Goal: Information Seeking & Learning: Learn about a topic

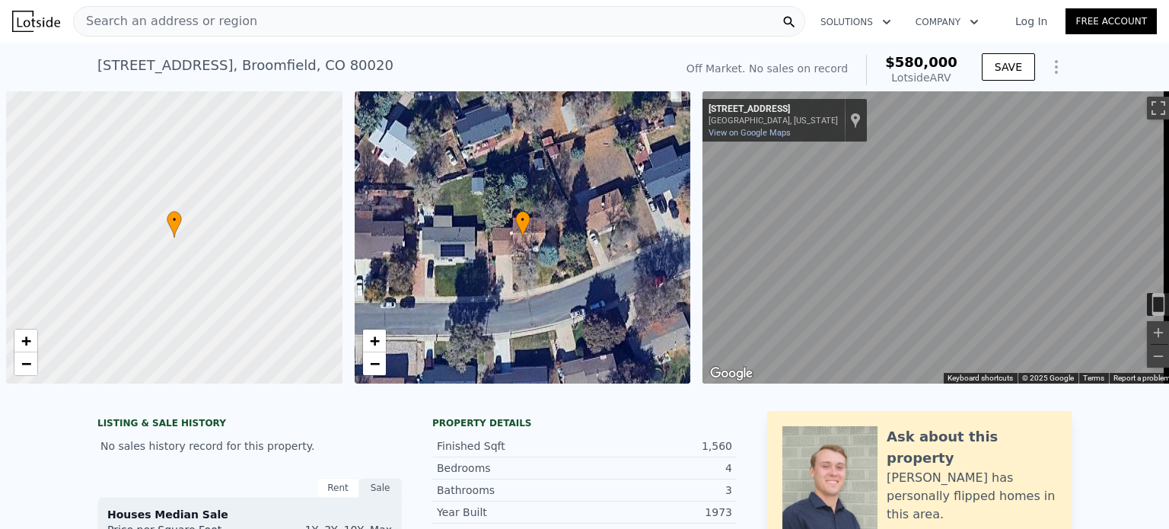
scroll to position [0, 6]
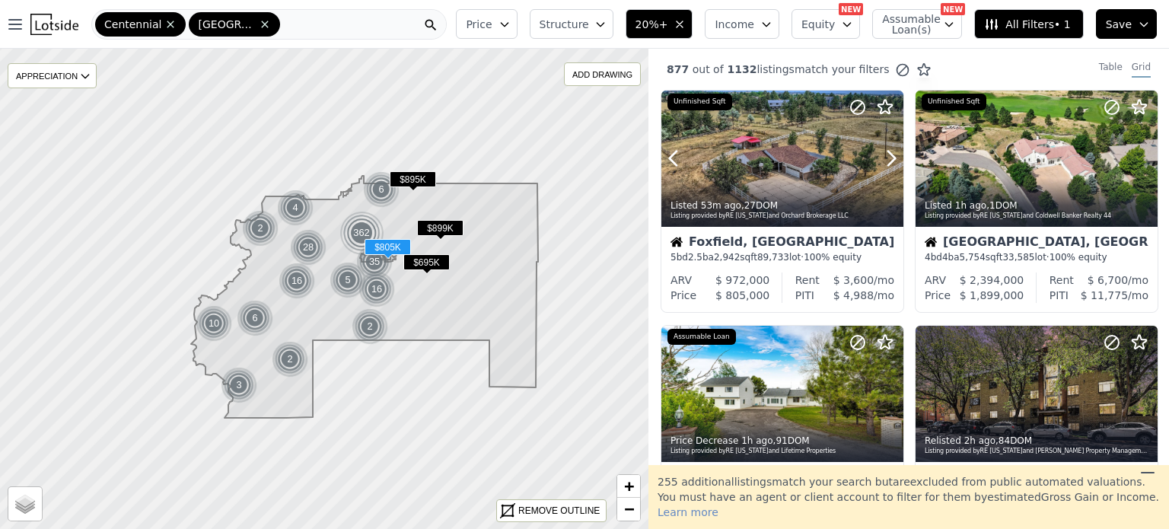
click at [773, 164] on div at bounding box center [782, 159] width 242 height 136
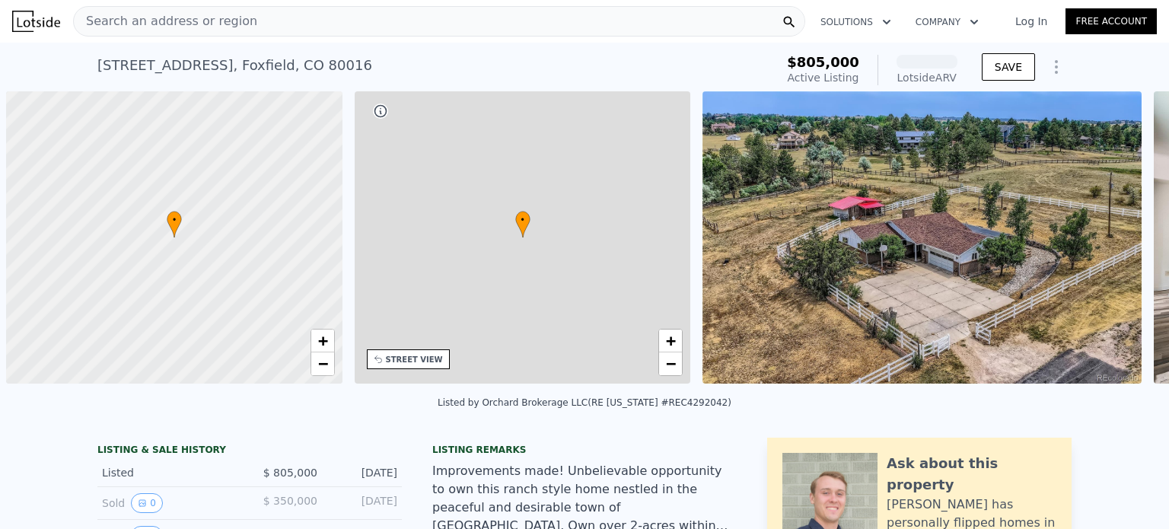
scroll to position [0, 6]
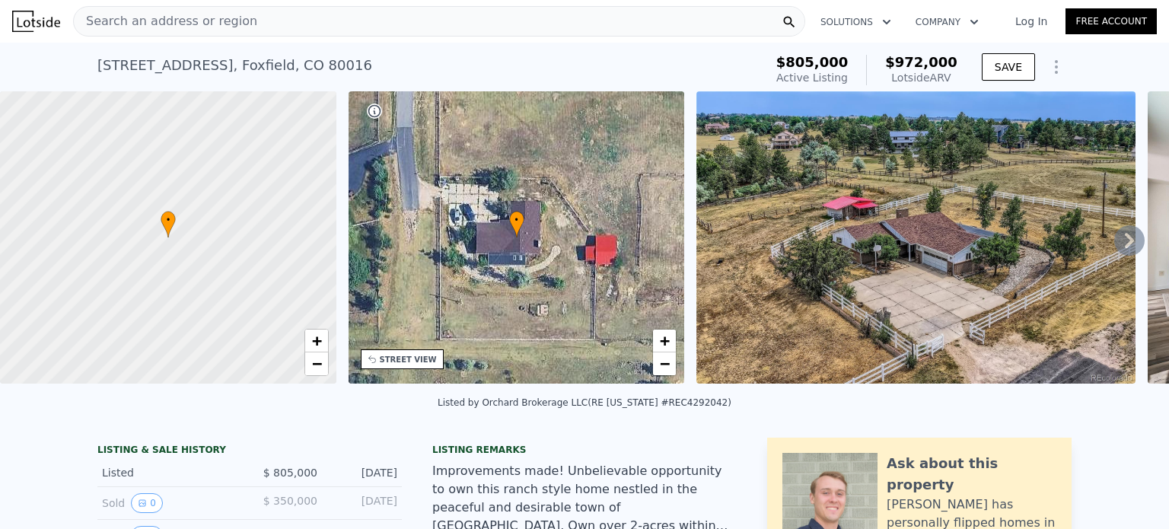
click at [146, 24] on span "Search an address or region" at bounding box center [165, 21] width 183 height 18
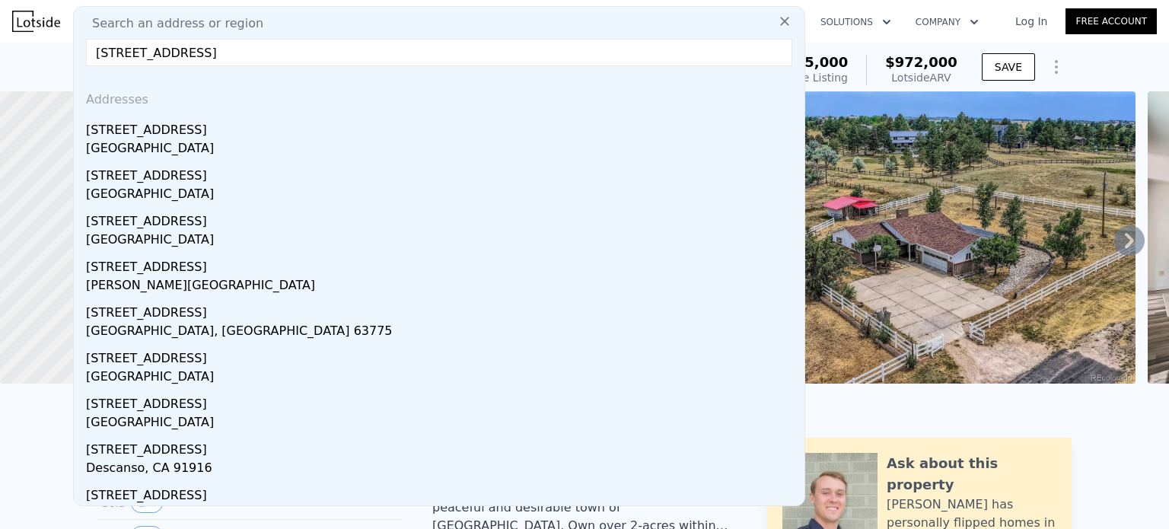
type input "1035 tanglewood st"
click at [201, 132] on div "1035 Tanglewood St" at bounding box center [442, 127] width 712 height 24
click at [201, 132] on div at bounding box center [168, 237] width 403 height 351
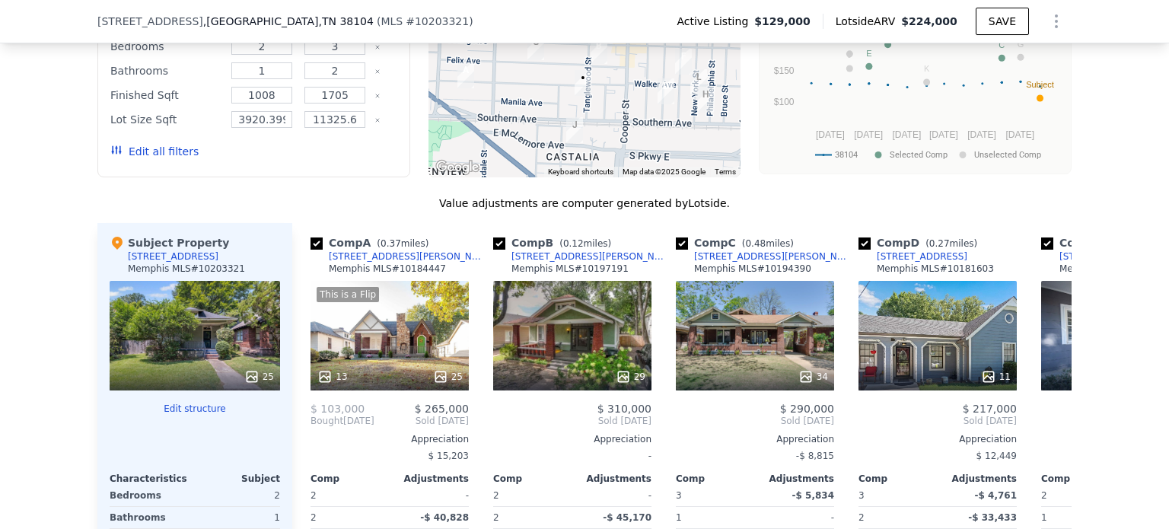
scroll to position [1615, 0]
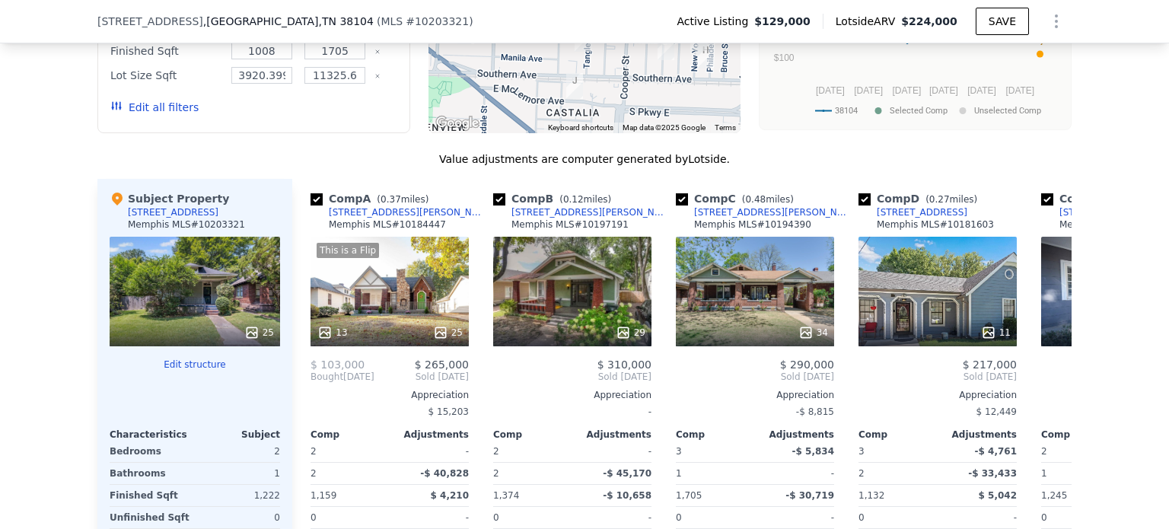
click at [366, 322] on div "This is a Flip 13 25" at bounding box center [389, 292] width 158 height 110
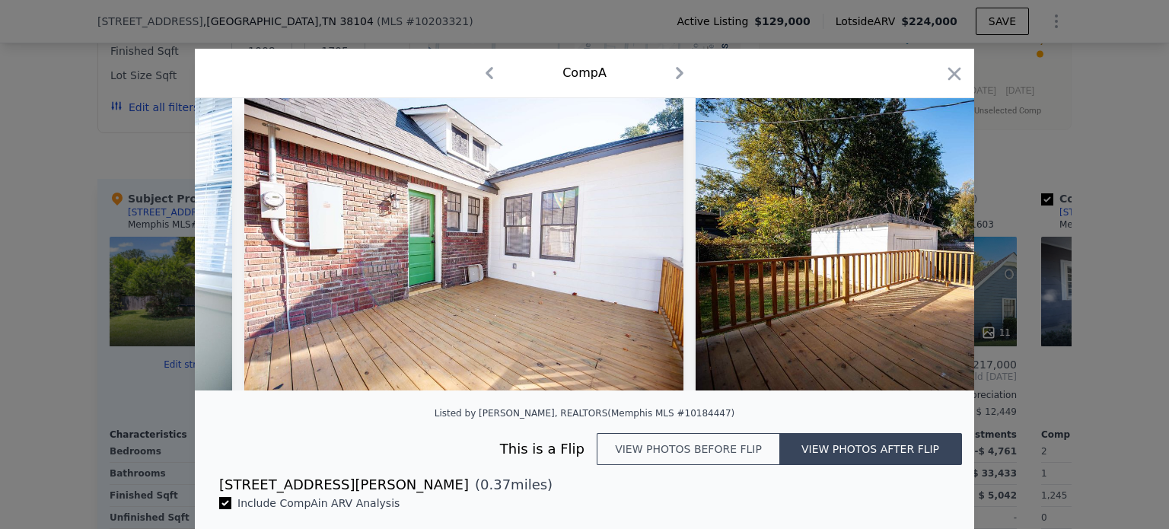
scroll to position [0, 8130]
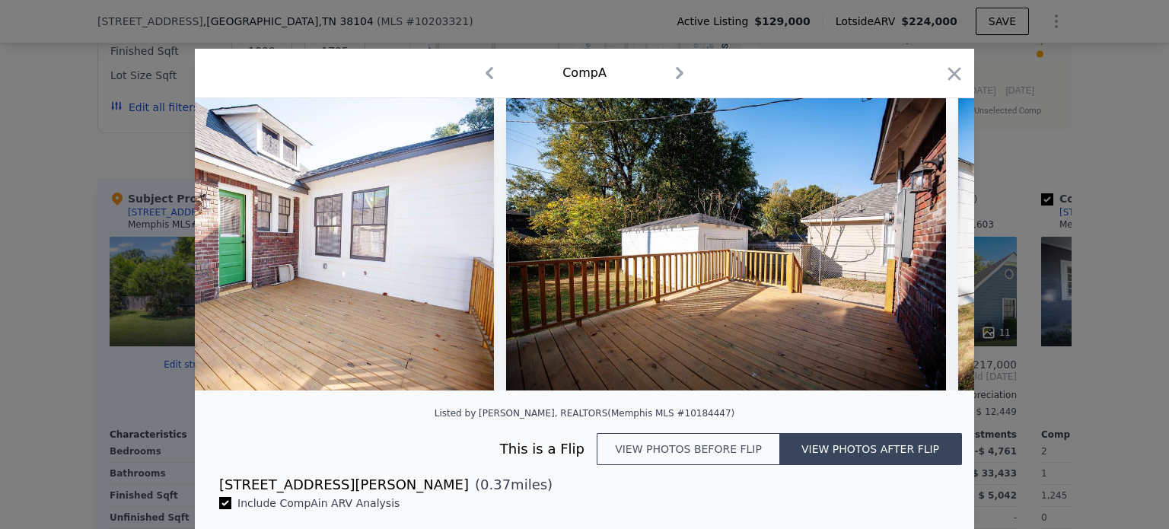
click at [952, 71] on icon "button" at bounding box center [954, 73] width 13 height 13
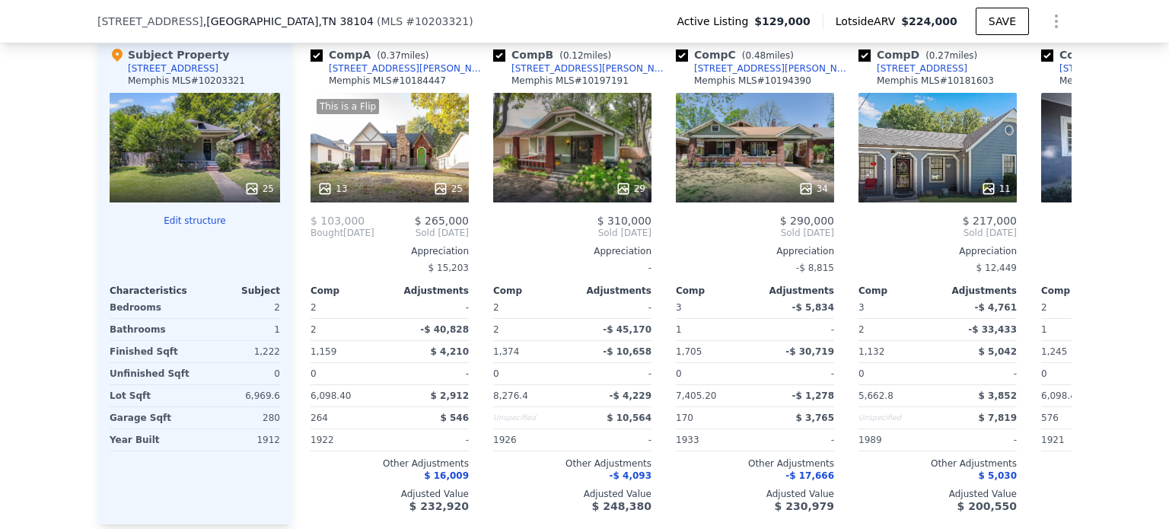
scroll to position [1803, 0]
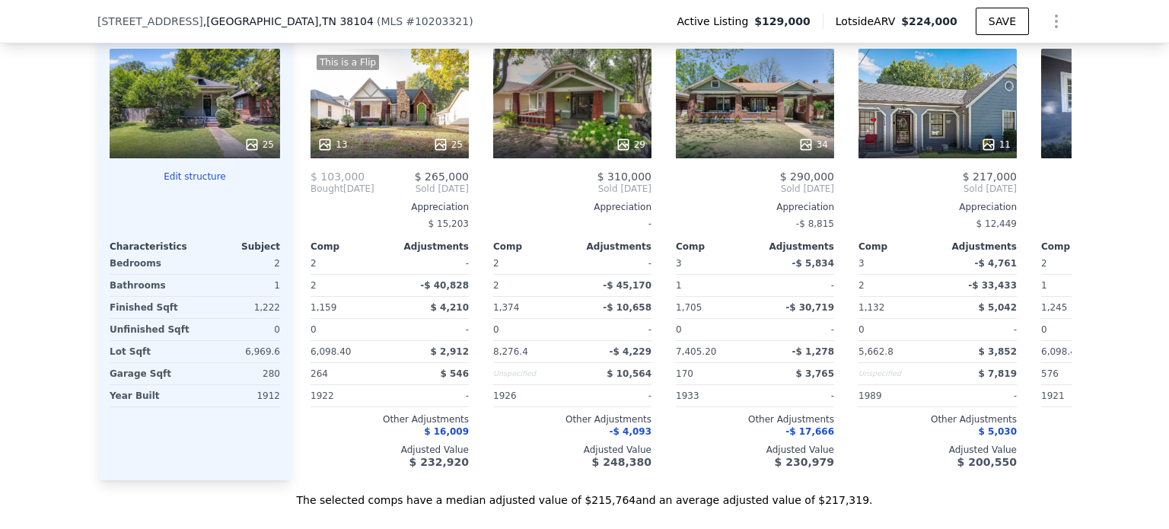
click at [560, 92] on div "29" at bounding box center [572, 104] width 158 height 110
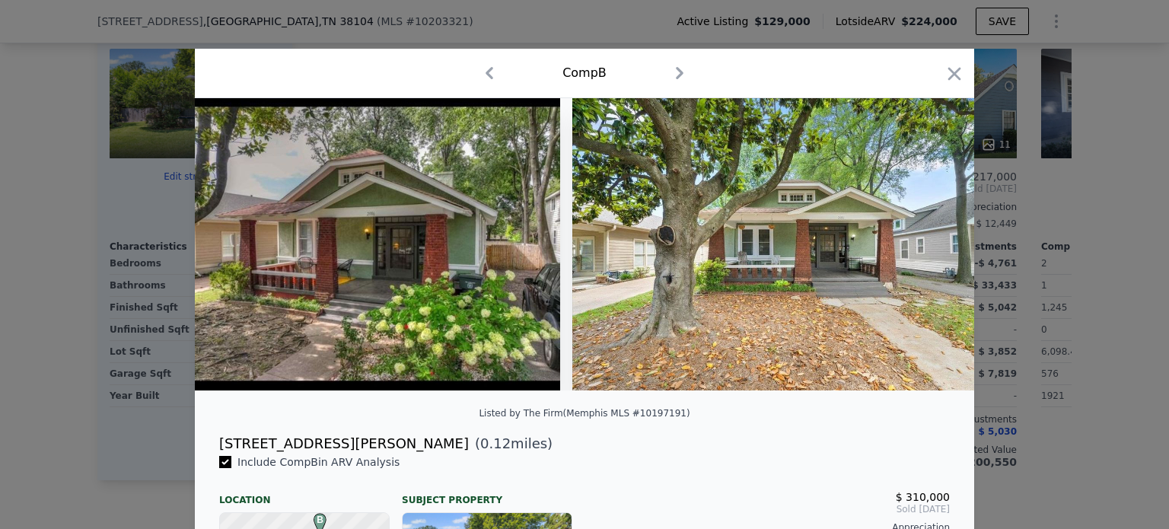
click at [954, 74] on icon "button" at bounding box center [954, 73] width 21 height 21
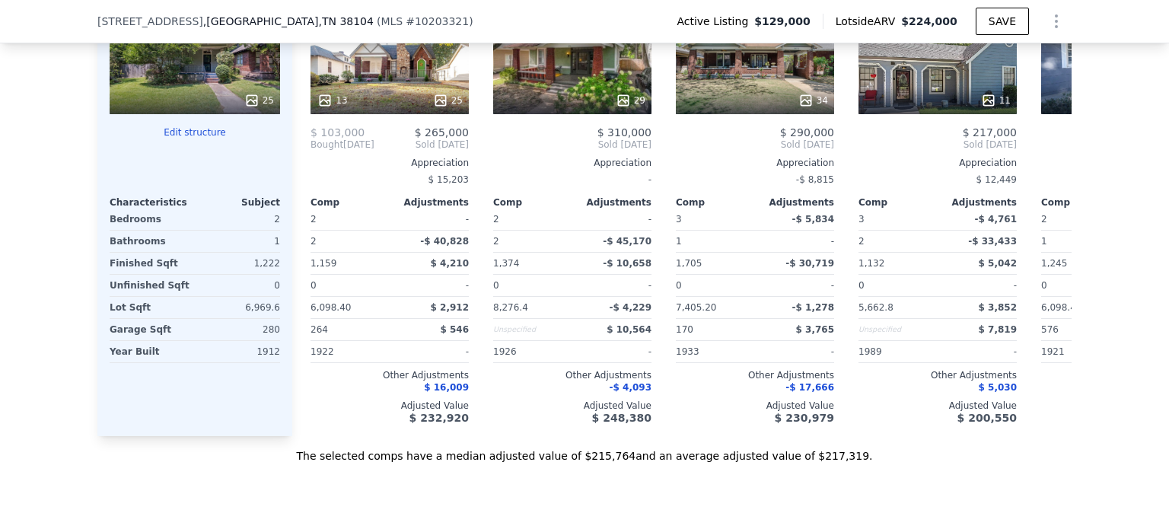
scroll to position [1679, 0]
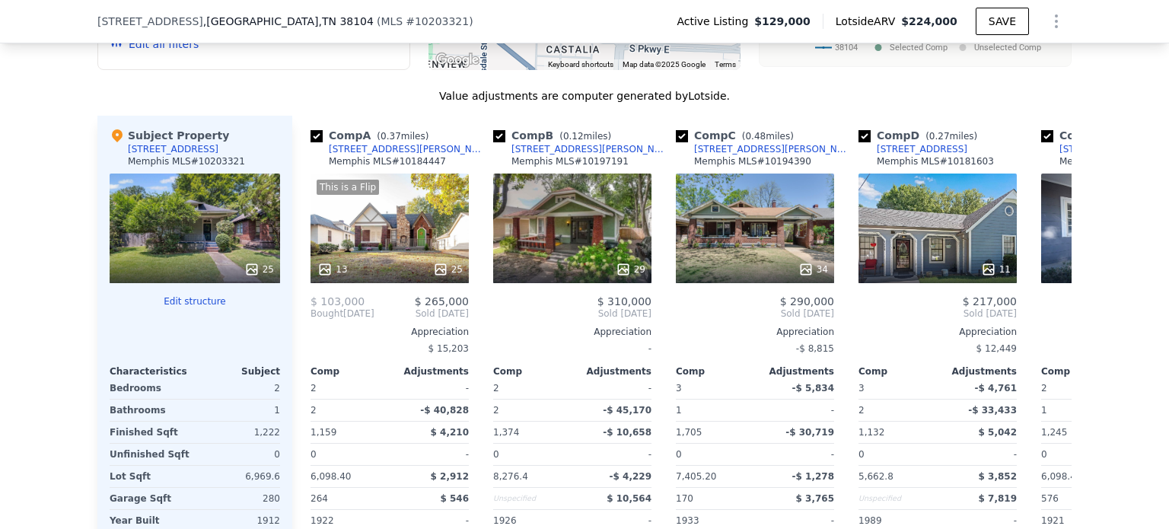
click at [403, 251] on div "This is a Flip 13 25" at bounding box center [389, 228] width 158 height 110
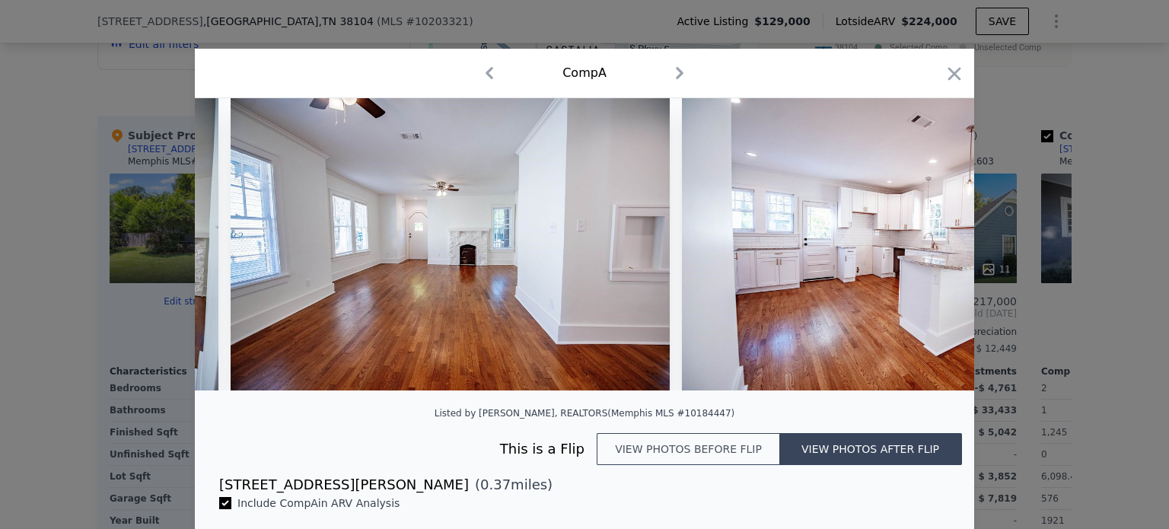
scroll to position [0, 2048]
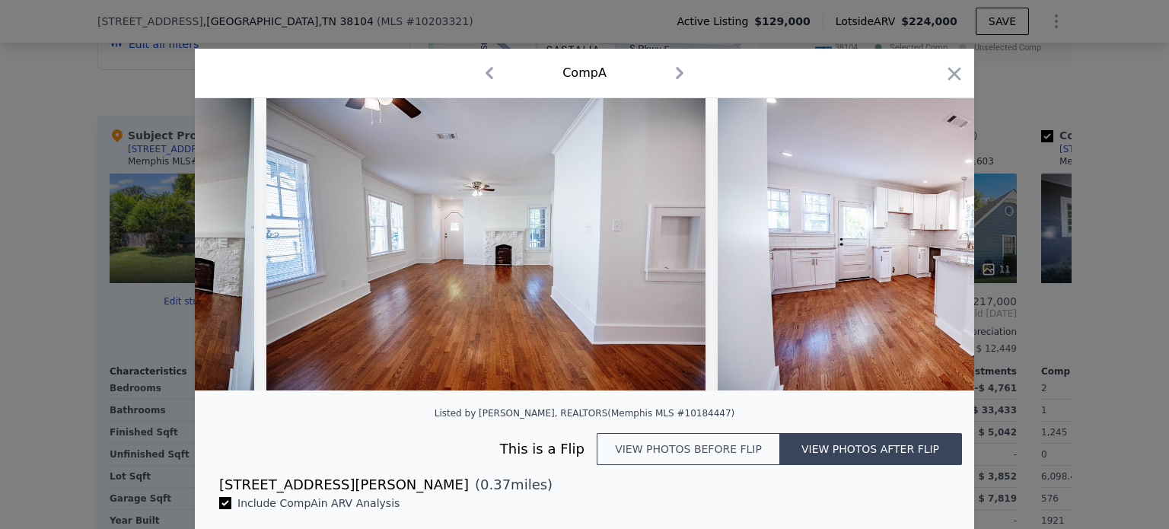
click at [950, 72] on icon "button" at bounding box center [954, 73] width 13 height 13
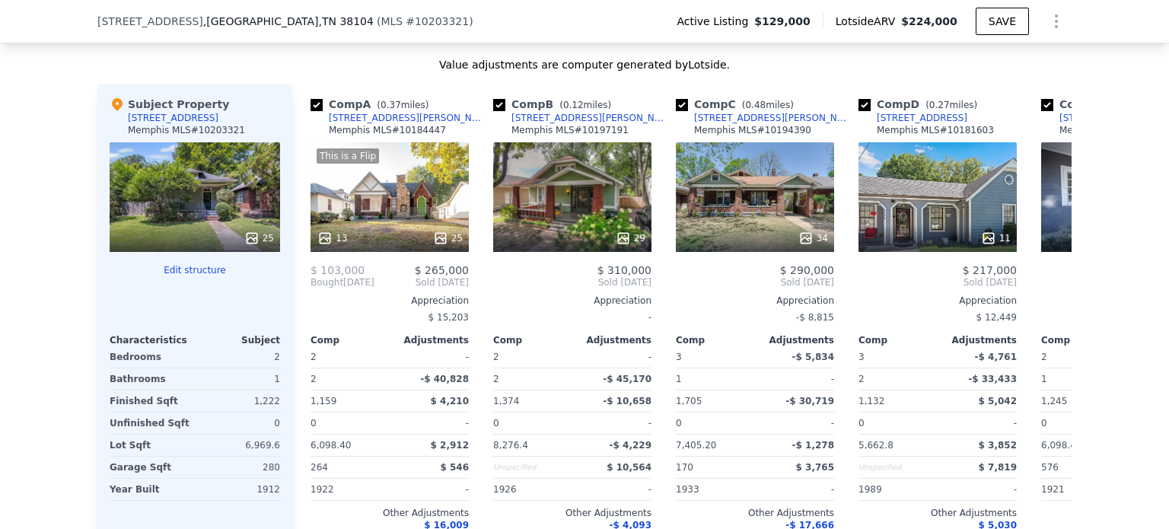
scroll to position [1704, 0]
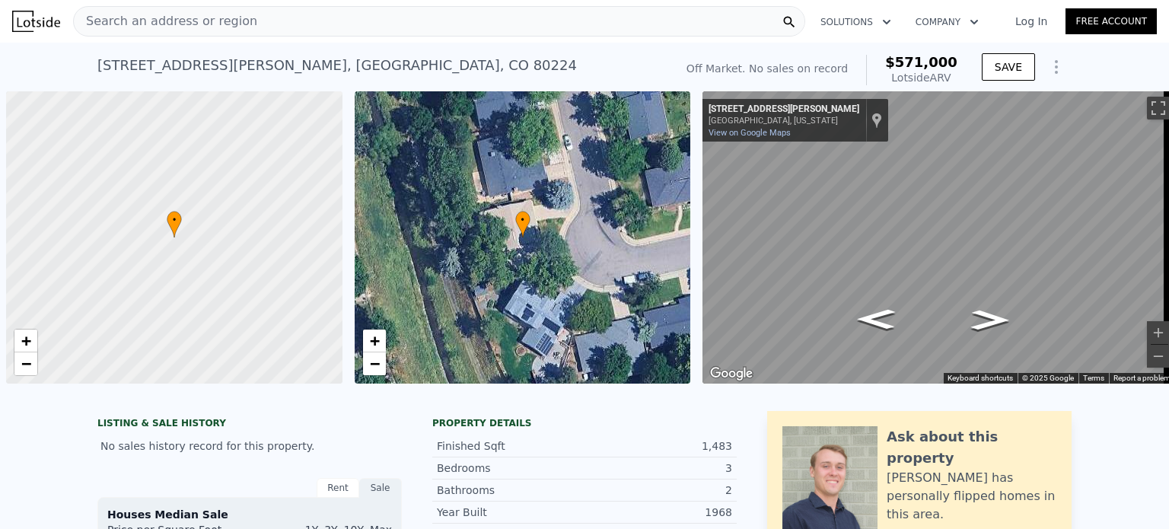
scroll to position [0, 6]
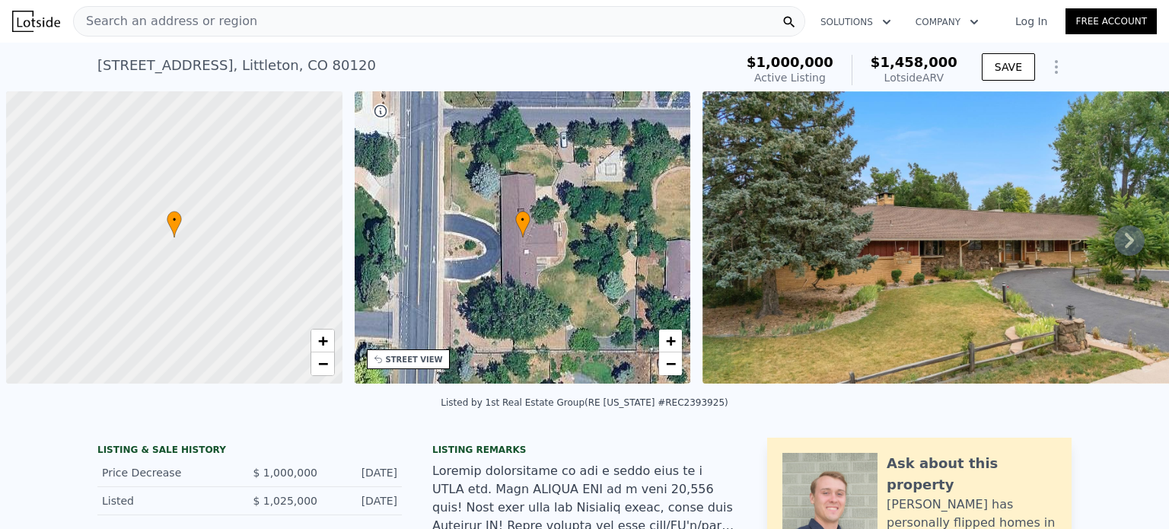
scroll to position [0, 6]
